Goal: Task Accomplishment & Management: Manage account settings

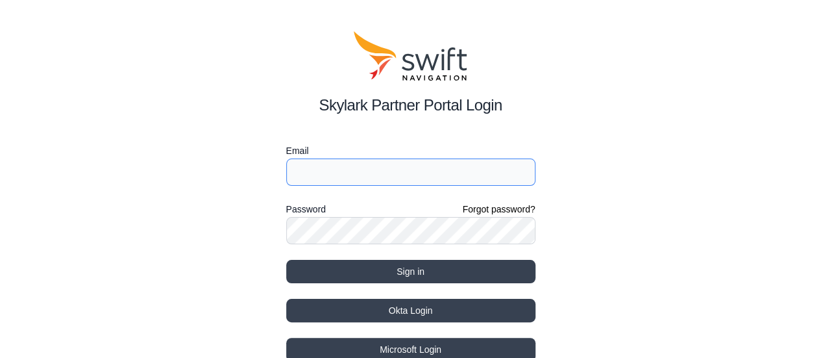
click at [347, 167] on input "Email" at bounding box center [410, 171] width 249 height 27
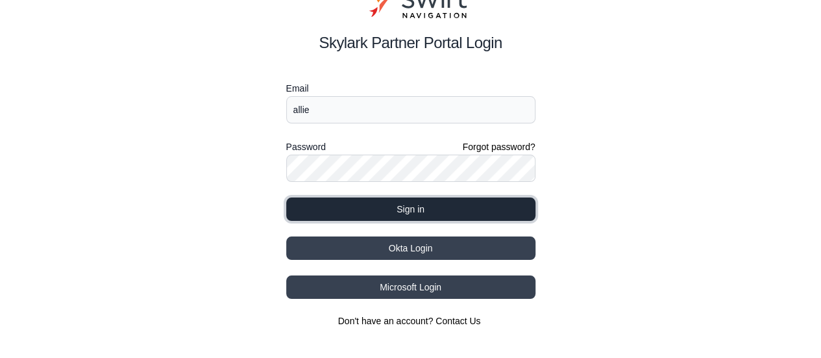
click at [383, 212] on button "Sign in" at bounding box center [410, 208] width 249 height 23
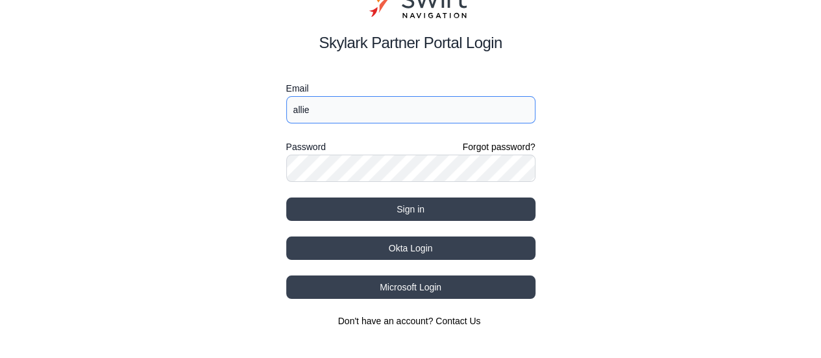
click at [360, 112] on input "allie" at bounding box center [410, 109] width 249 height 27
type input "cvl5836@psu.edu"
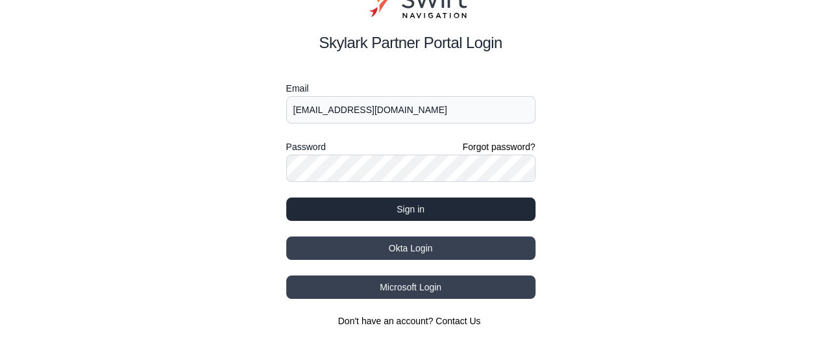
click at [358, 206] on button "Sign in" at bounding box center [410, 208] width 249 height 23
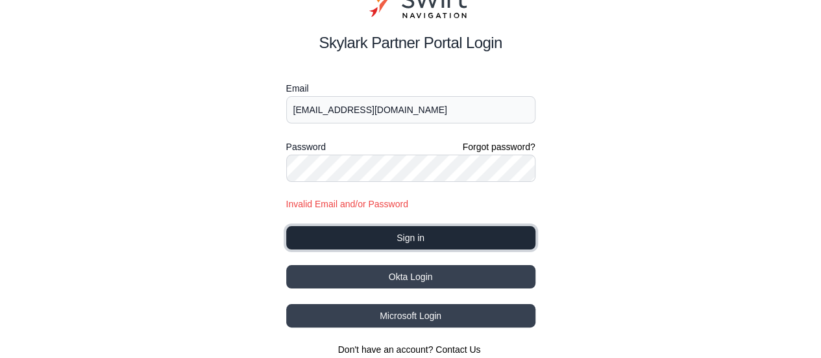
click at [370, 240] on button "Sign in" at bounding box center [410, 237] width 249 height 23
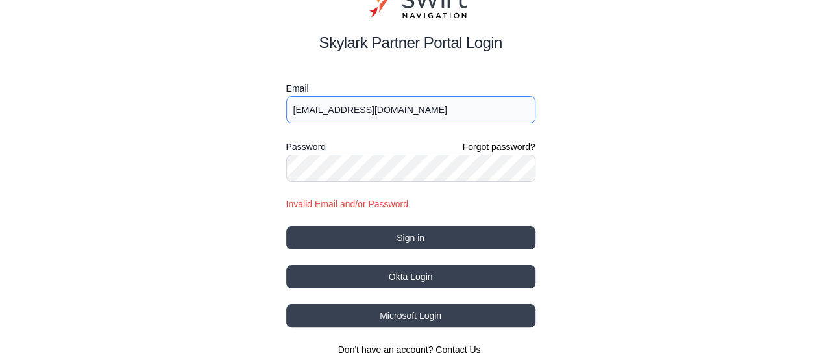
click at [336, 103] on input "[EMAIL_ADDRESS][DOMAIN_NAME]" at bounding box center [410, 109] width 249 height 27
type input "[EMAIL_ADDRESS][DOMAIN_NAME]"
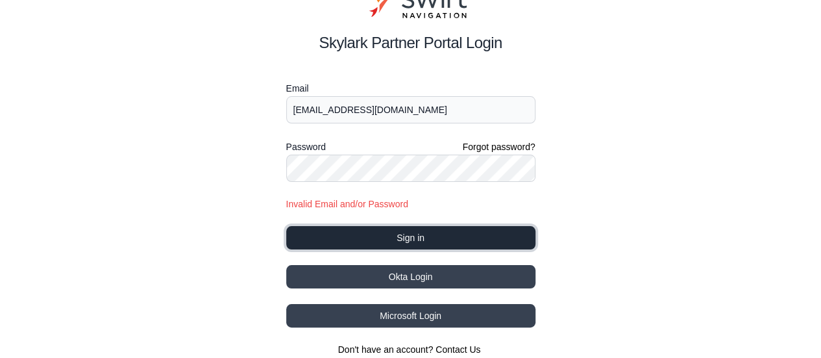
click at [376, 228] on button "Sign in" at bounding box center [410, 237] width 249 height 23
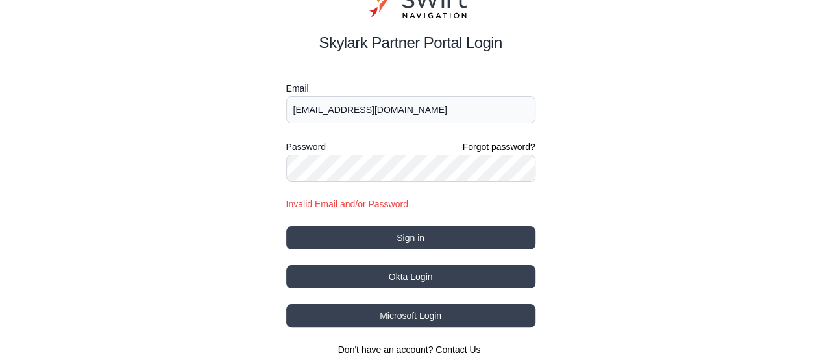
click at [363, 250] on div "Email arr5689@psu.edu Password Forgot password? Invalid Email and/or Password S…" at bounding box center [410, 217] width 249 height 275
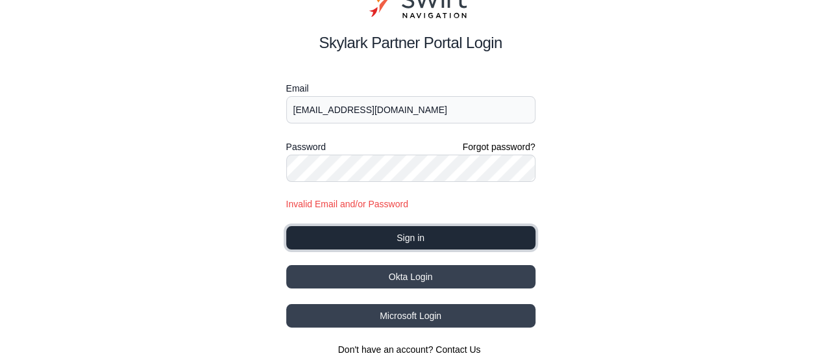
click at [363, 238] on button "Sign in" at bounding box center [410, 237] width 249 height 23
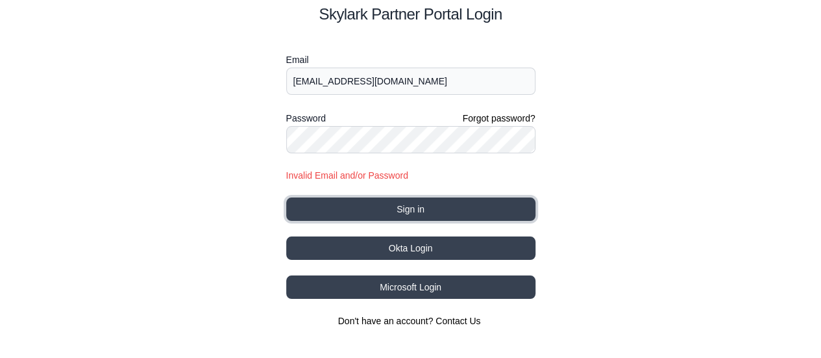
scroll to position [0, 0]
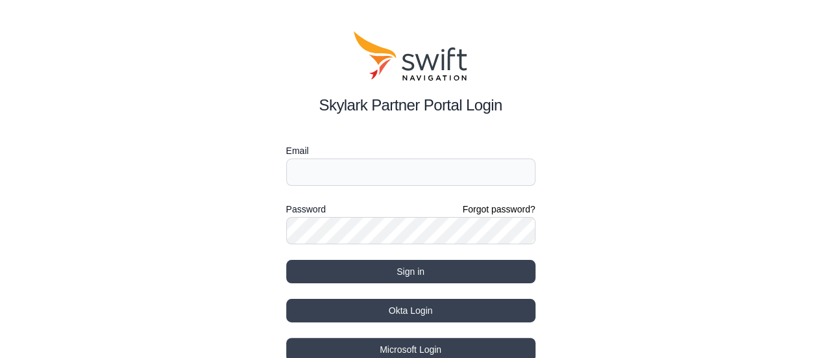
scroll to position [62, 0]
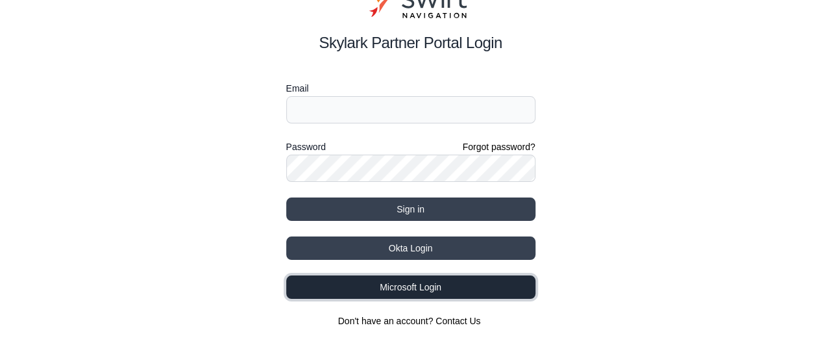
click at [443, 291] on button "Microsoft Login" at bounding box center [410, 286] width 249 height 23
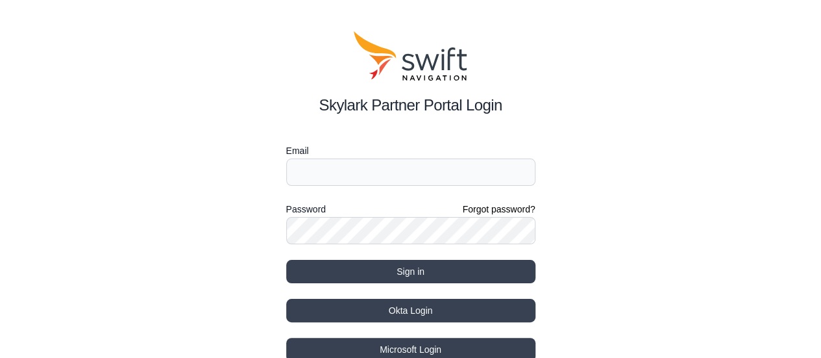
click at [325, 214] on label "Password" at bounding box center [306, 209] width 40 height 16
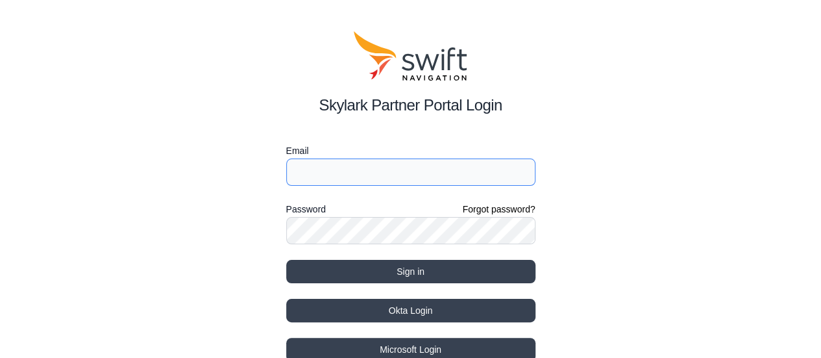
click at [354, 165] on input "Email" at bounding box center [410, 171] width 249 height 27
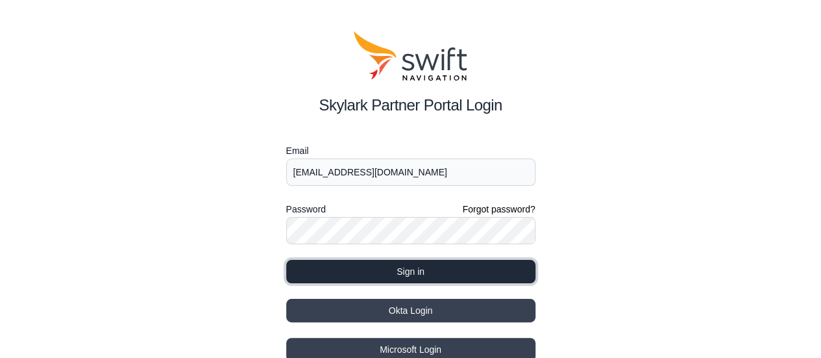
click at [380, 277] on button "Sign in" at bounding box center [410, 271] width 249 height 23
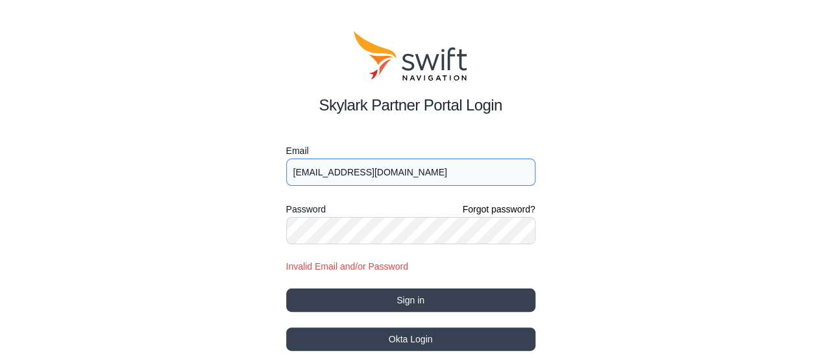
click at [361, 173] on input "[EMAIL_ADDRESS][DOMAIN_NAME]" at bounding box center [410, 171] width 249 height 27
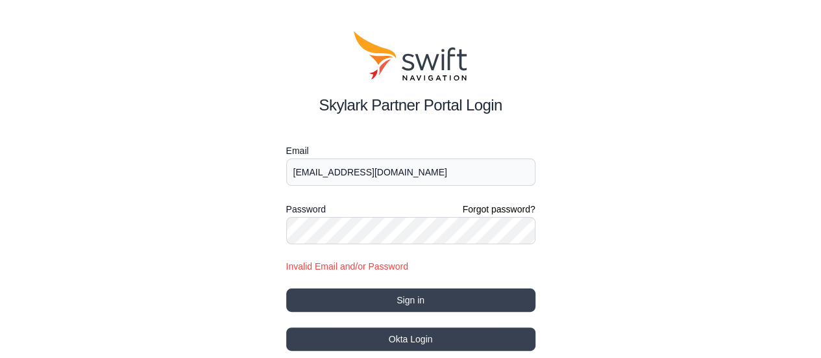
click at [360, 284] on form "Email [EMAIL_ADDRESS][DOMAIN_NAME] Password Forgot password? Invalid Email and/…" at bounding box center [410, 227] width 249 height 168
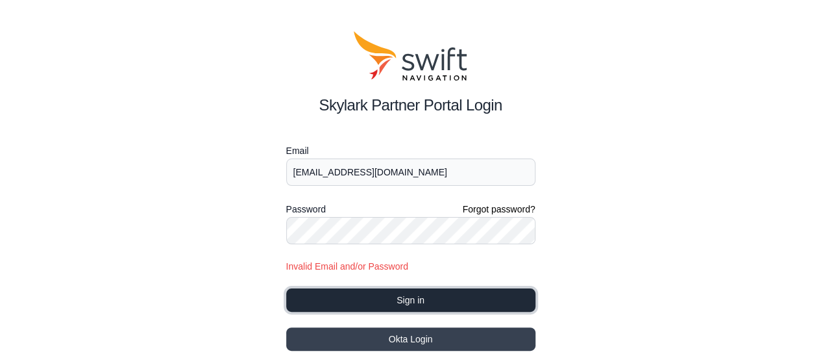
click at [360, 297] on button "Sign in" at bounding box center [410, 299] width 249 height 23
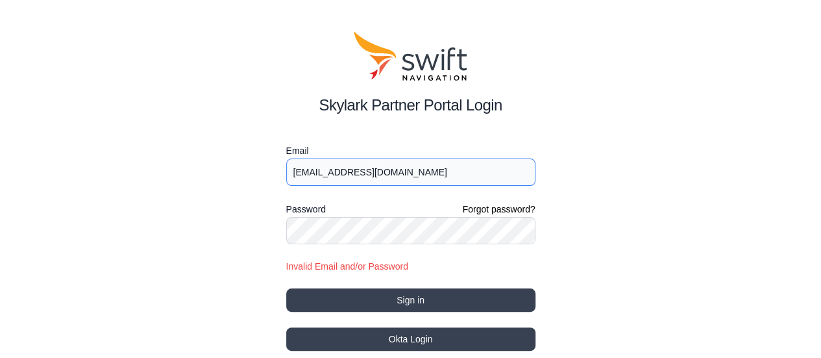
click at [357, 172] on input "[EMAIL_ADDRESS][DOMAIN_NAME]" at bounding box center [410, 171] width 249 height 27
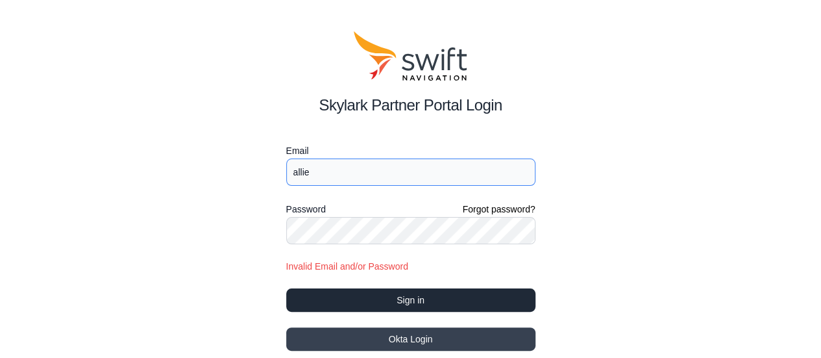
type input "allie"
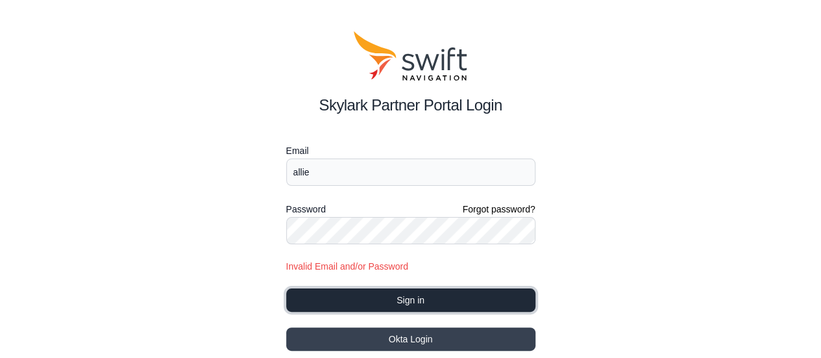
click at [325, 294] on button "Sign in" at bounding box center [410, 299] width 249 height 23
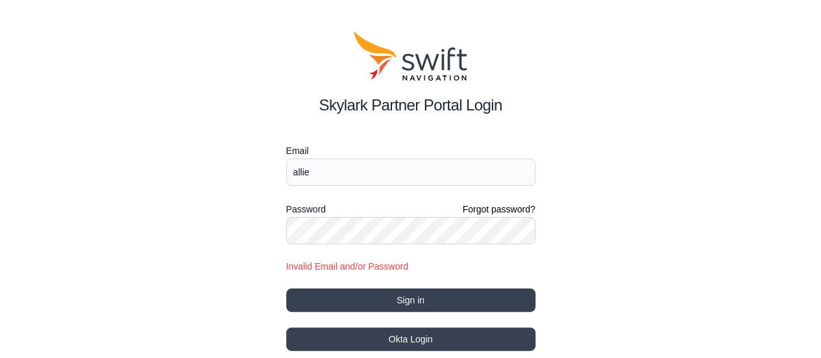
drag, startPoint x: 570, startPoint y: 277, endPoint x: 543, endPoint y: 280, distance: 26.9
click at [570, 277] on div "Skylark Partner Portal Login Email allie Password Forgot password? Invalid Emai…" at bounding box center [410, 224] width 821 height 449
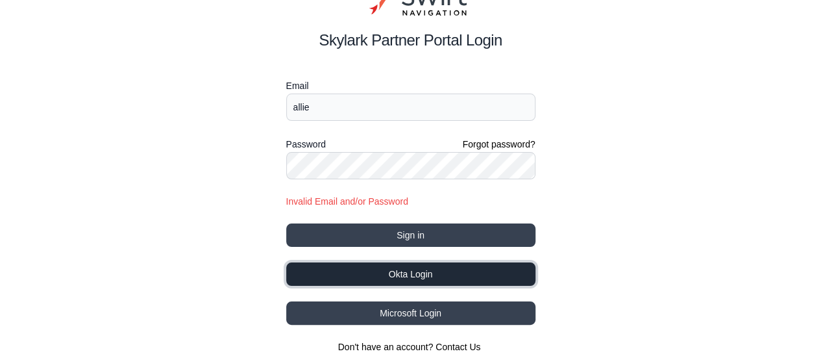
click at [399, 269] on button "Okta Login" at bounding box center [410, 273] width 249 height 23
